Goal: Task Accomplishment & Management: Use online tool/utility

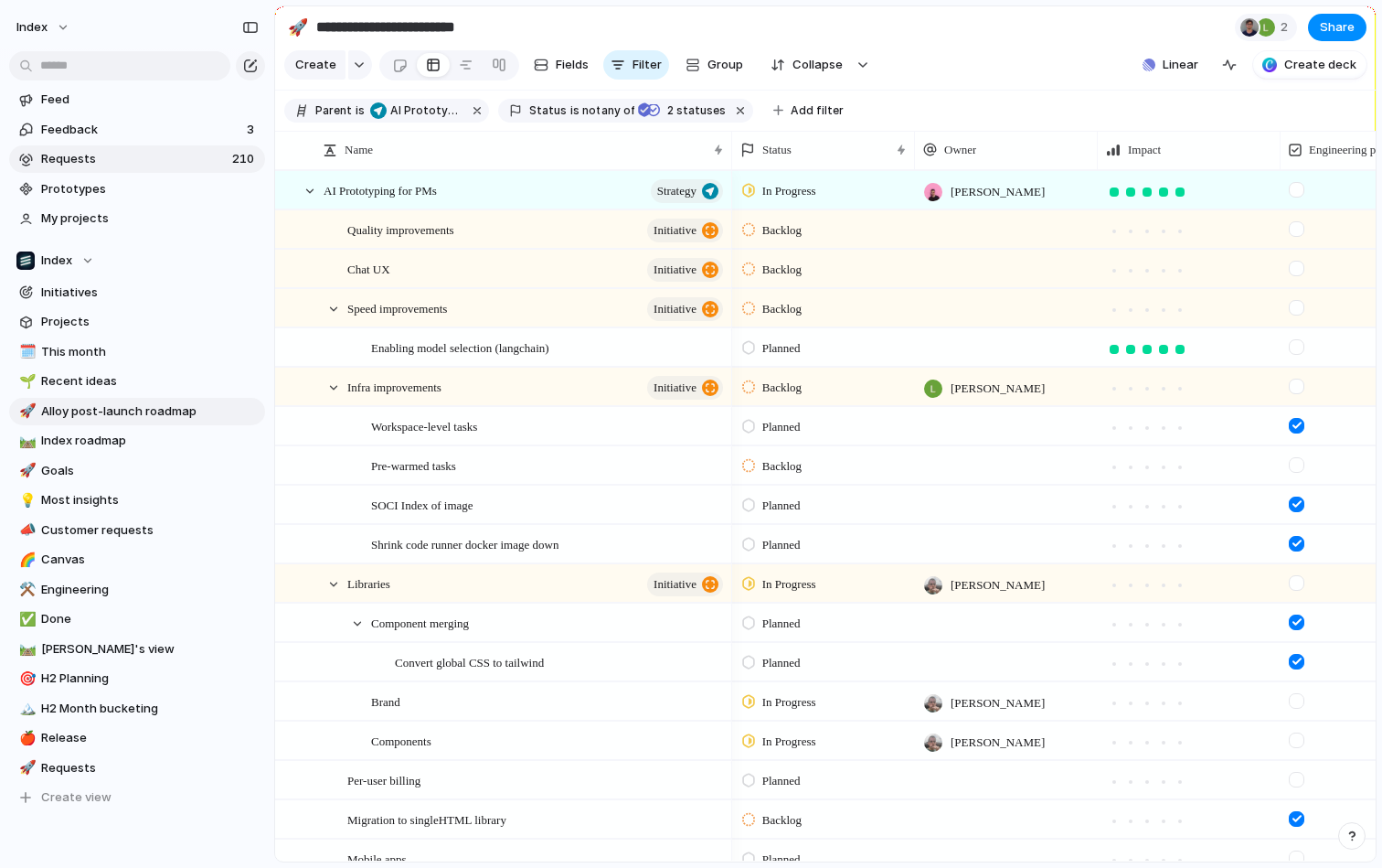
click at [175, 163] on span "Requests" at bounding box center [133, 159] width 185 height 19
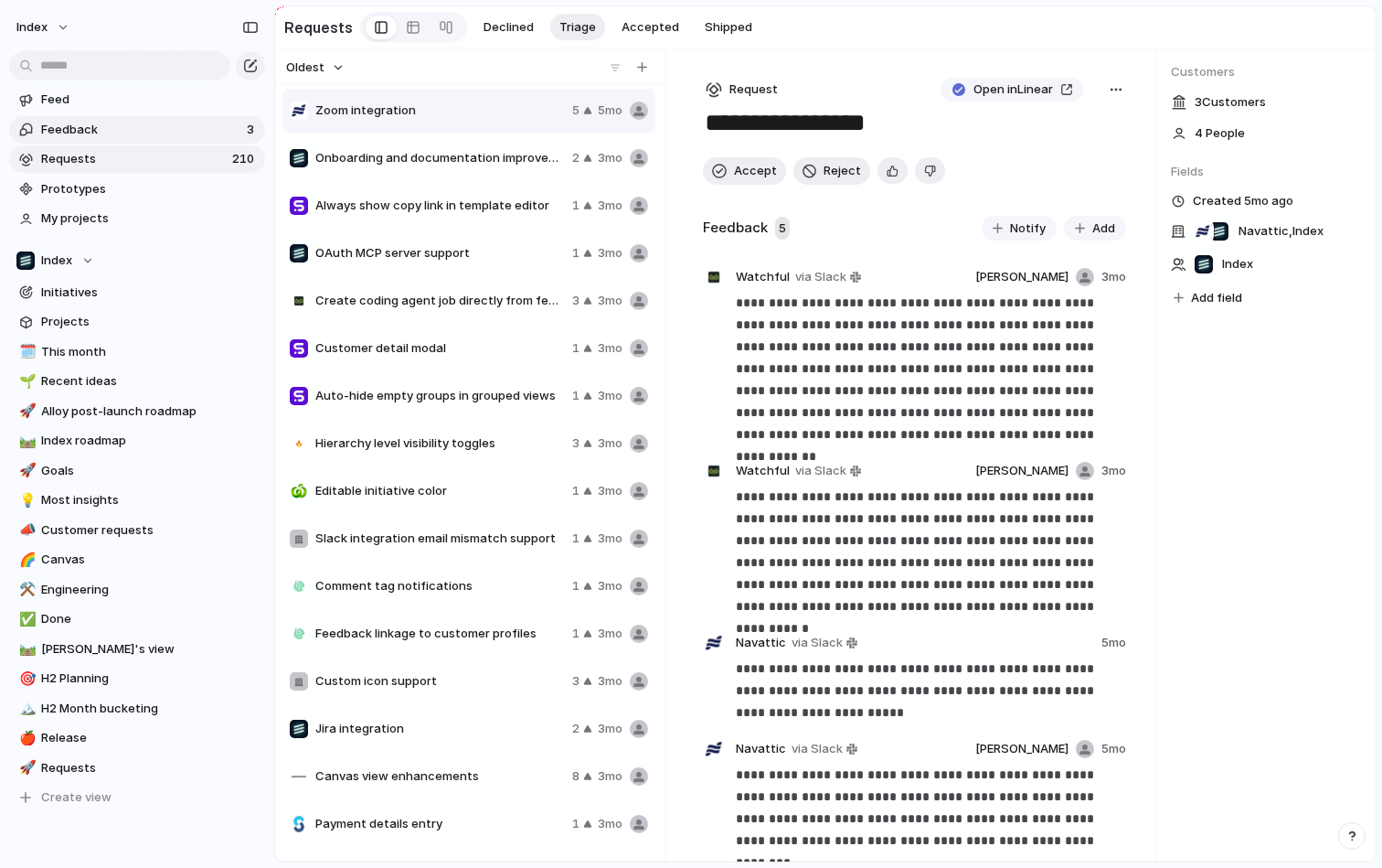
click at [174, 137] on span "Feedback" at bounding box center [141, 129] width 200 height 19
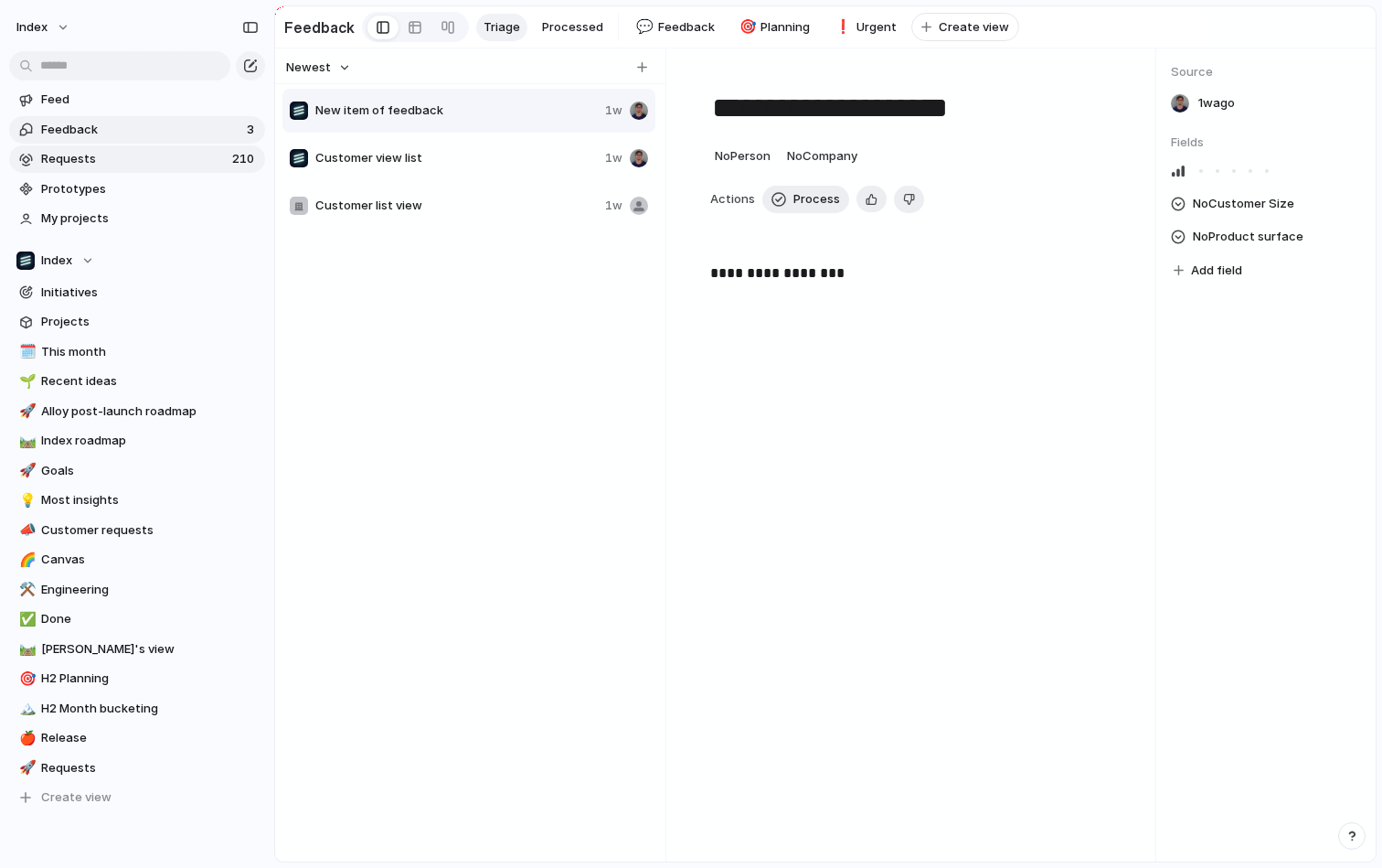
click at [173, 165] on span "Requests" at bounding box center [133, 159] width 185 height 19
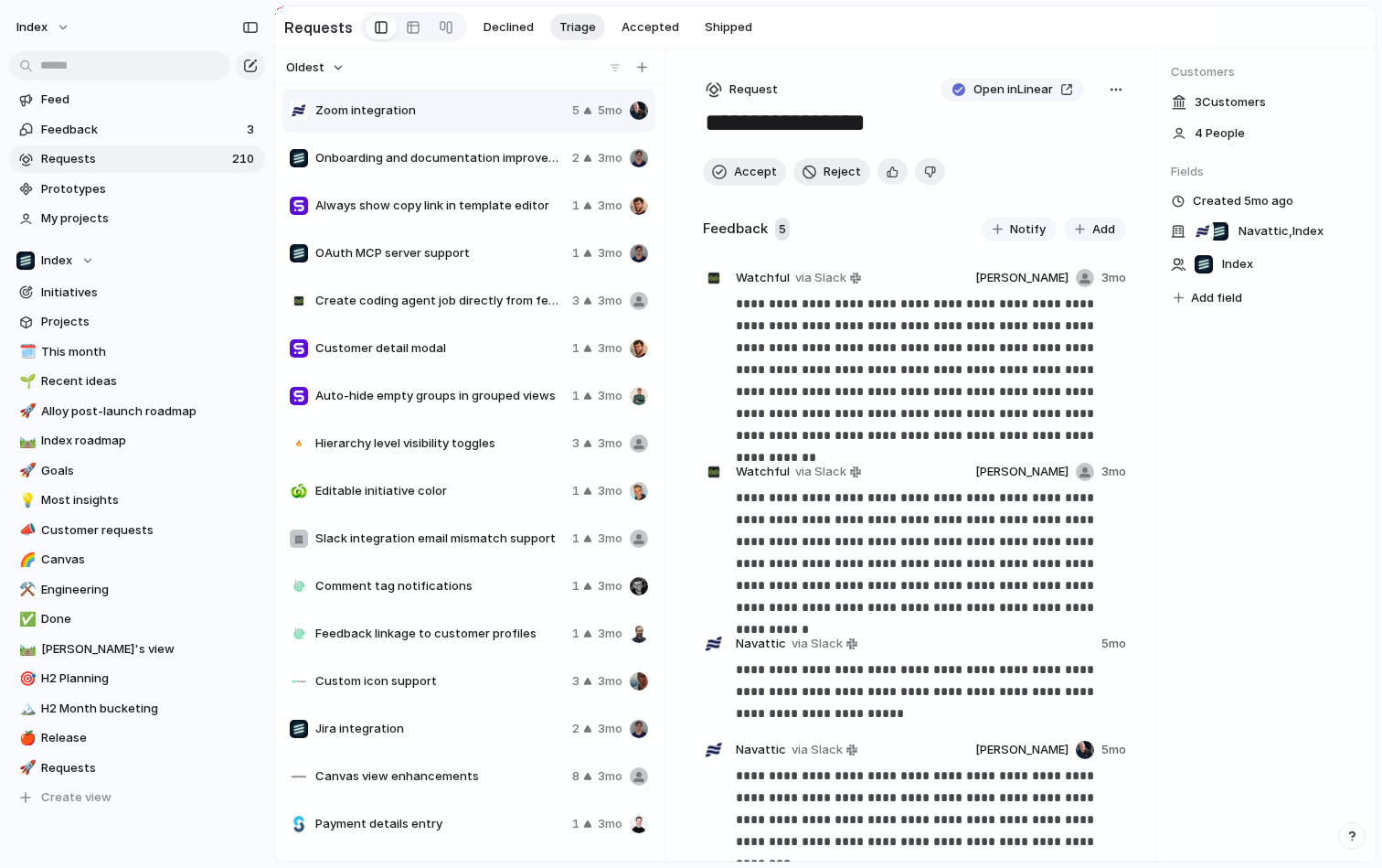
click at [325, 77] on button "Oldest" at bounding box center [315, 68] width 64 height 24
click at [324, 123] on li "Newest" at bounding box center [343, 135] width 111 height 29
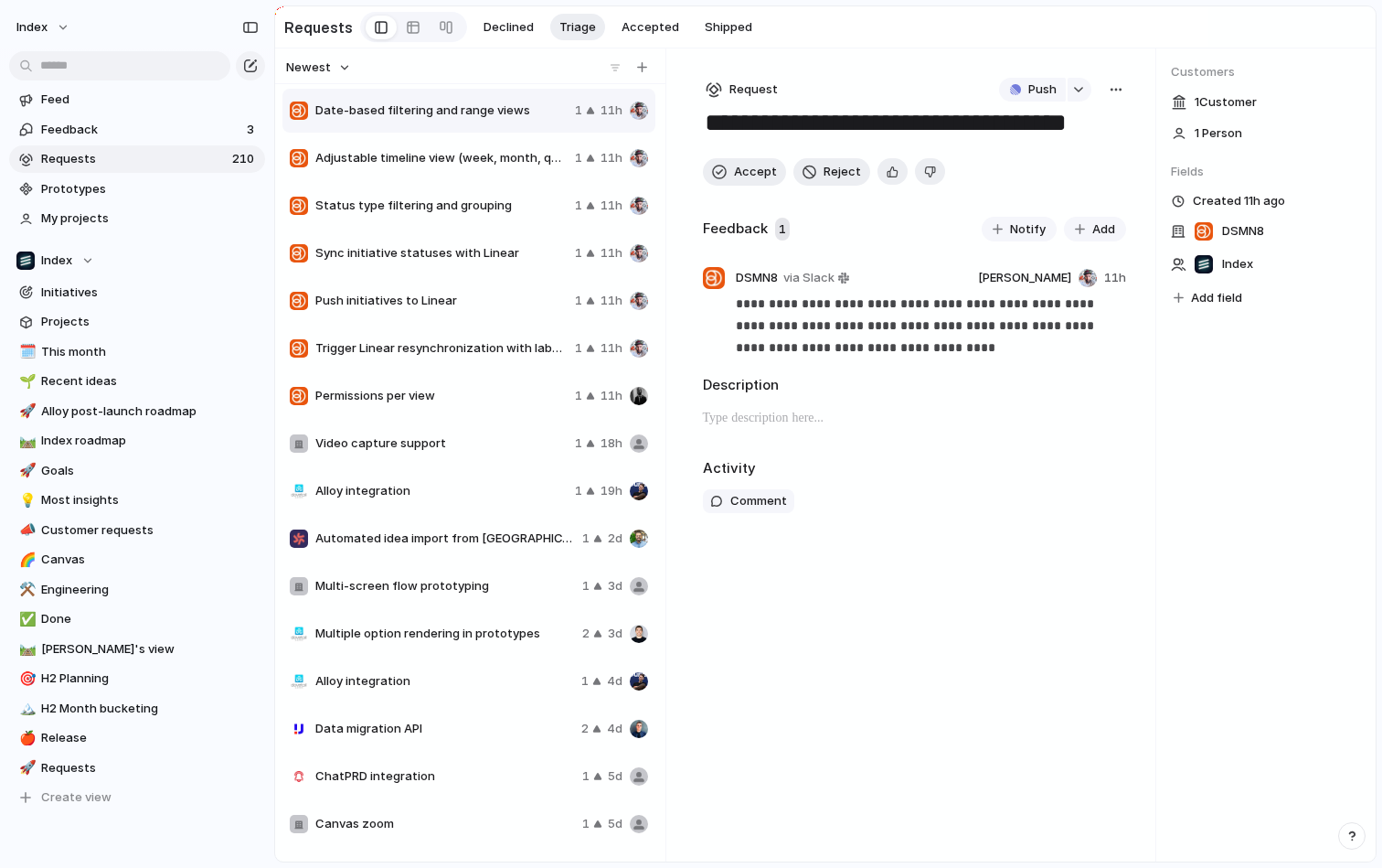
click at [364, 152] on span "Adjustable timeline view (week, month, quarter)" at bounding box center [441, 158] width 252 height 19
type textarea "**********"
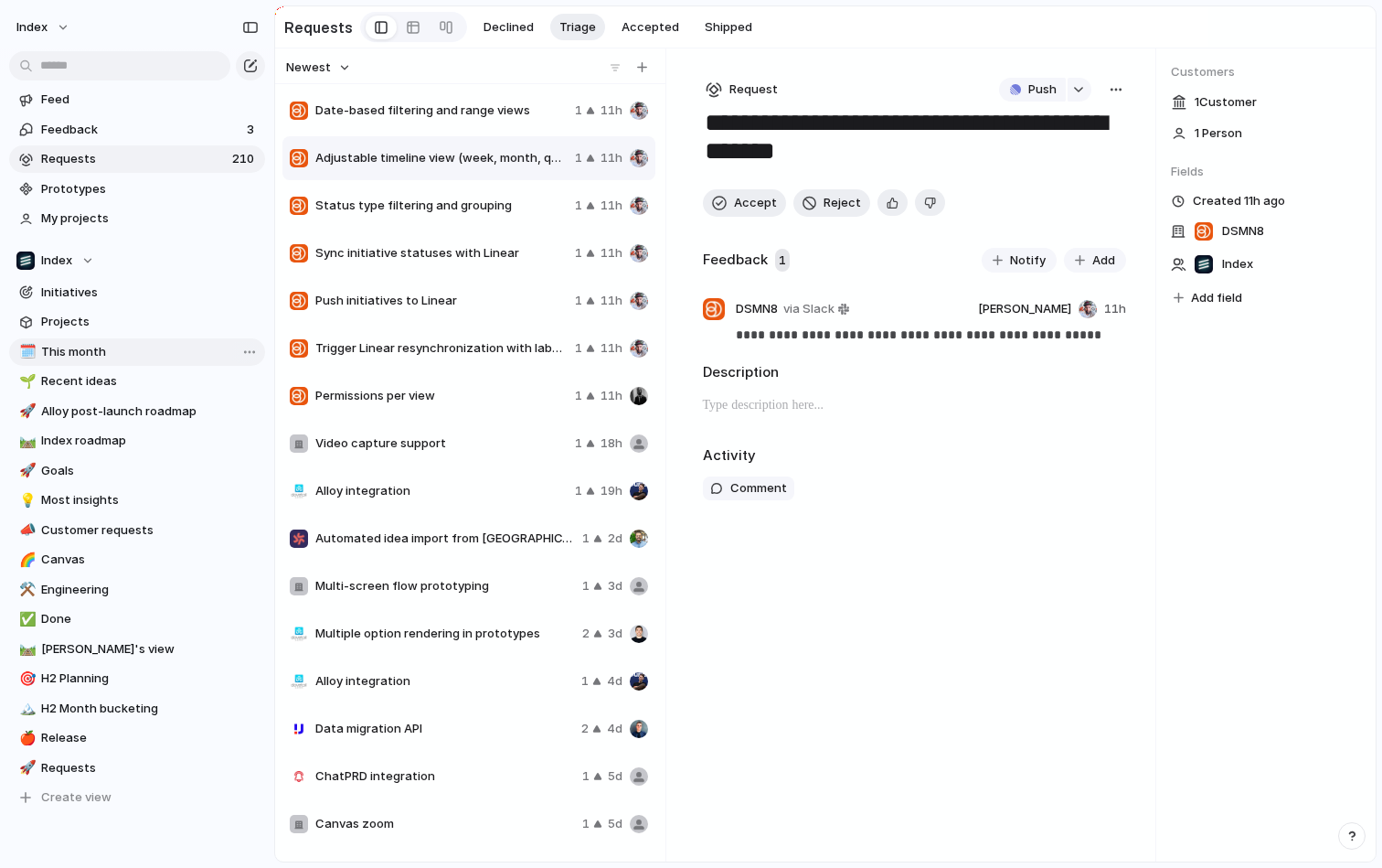
click at [143, 357] on span "This month" at bounding box center [150, 352] width 218 height 19
